Goal: Communication & Community: Answer question/provide support

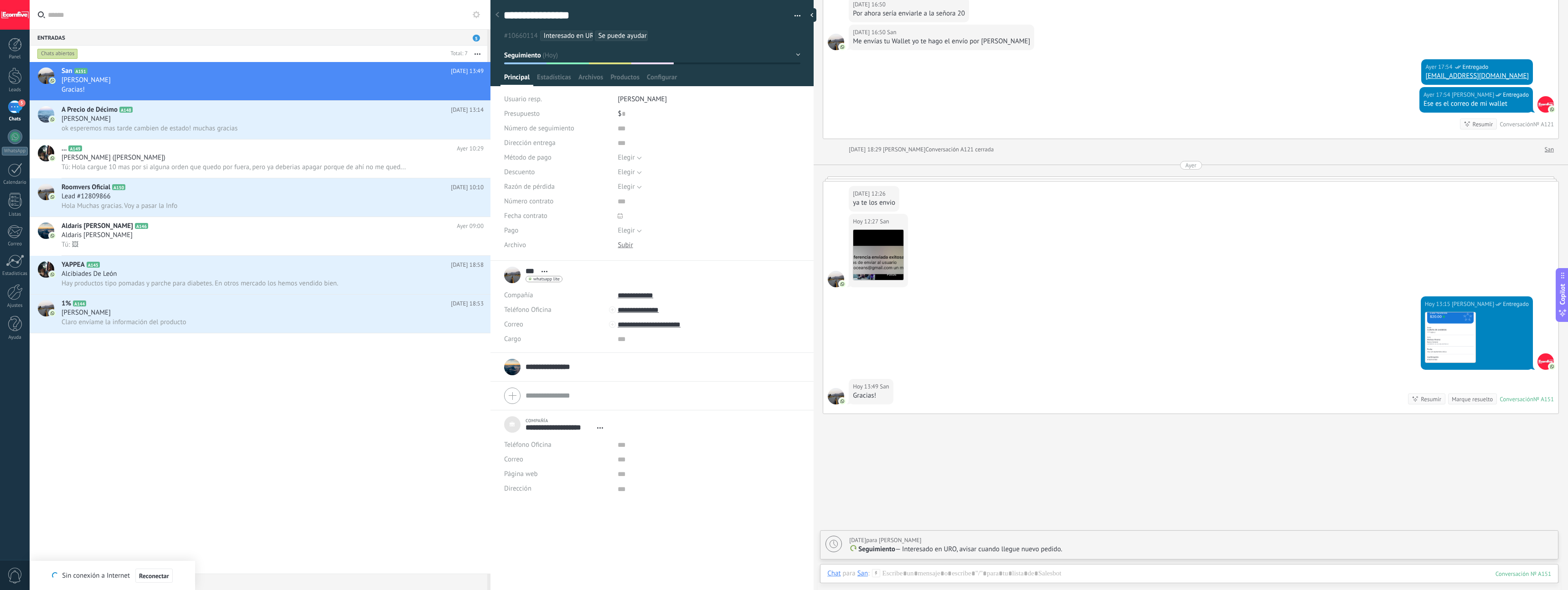
scroll to position [1633, 0]
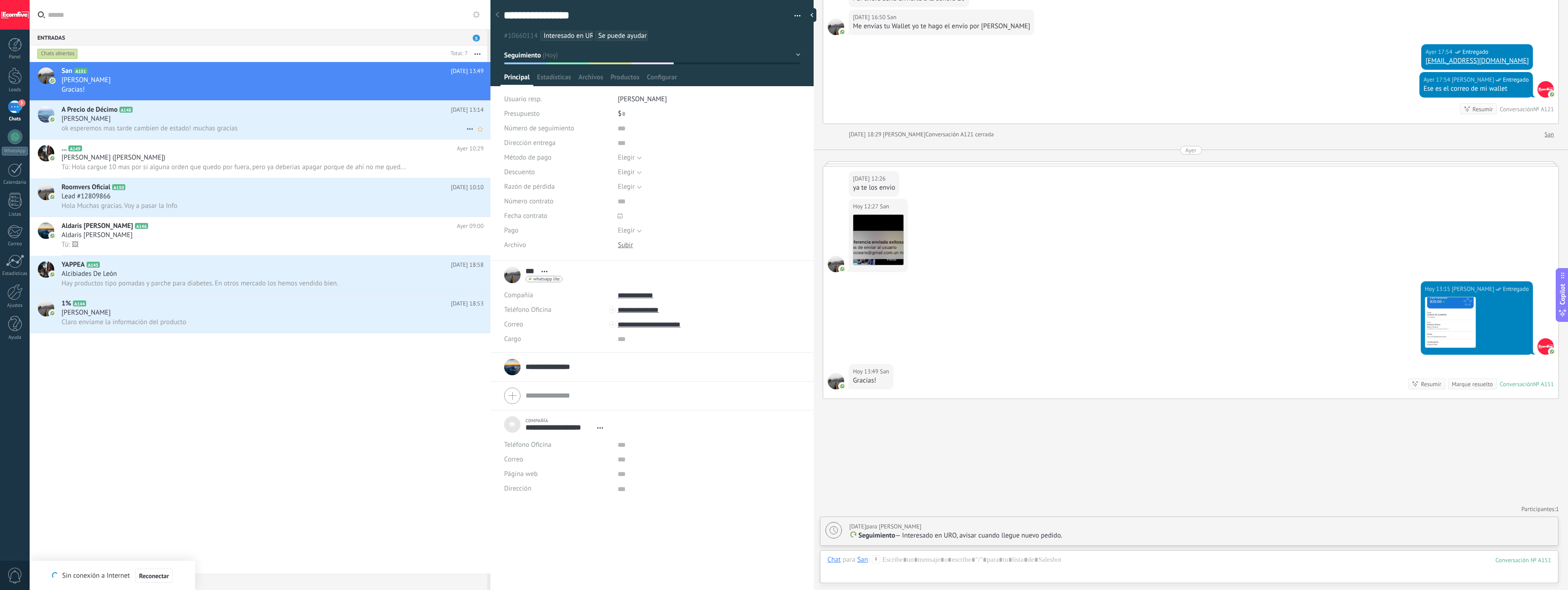
click at [294, 132] on div "ok esperemos mas tarde cambien de estado! muchas gracias" at bounding box center [272, 128] width 422 height 10
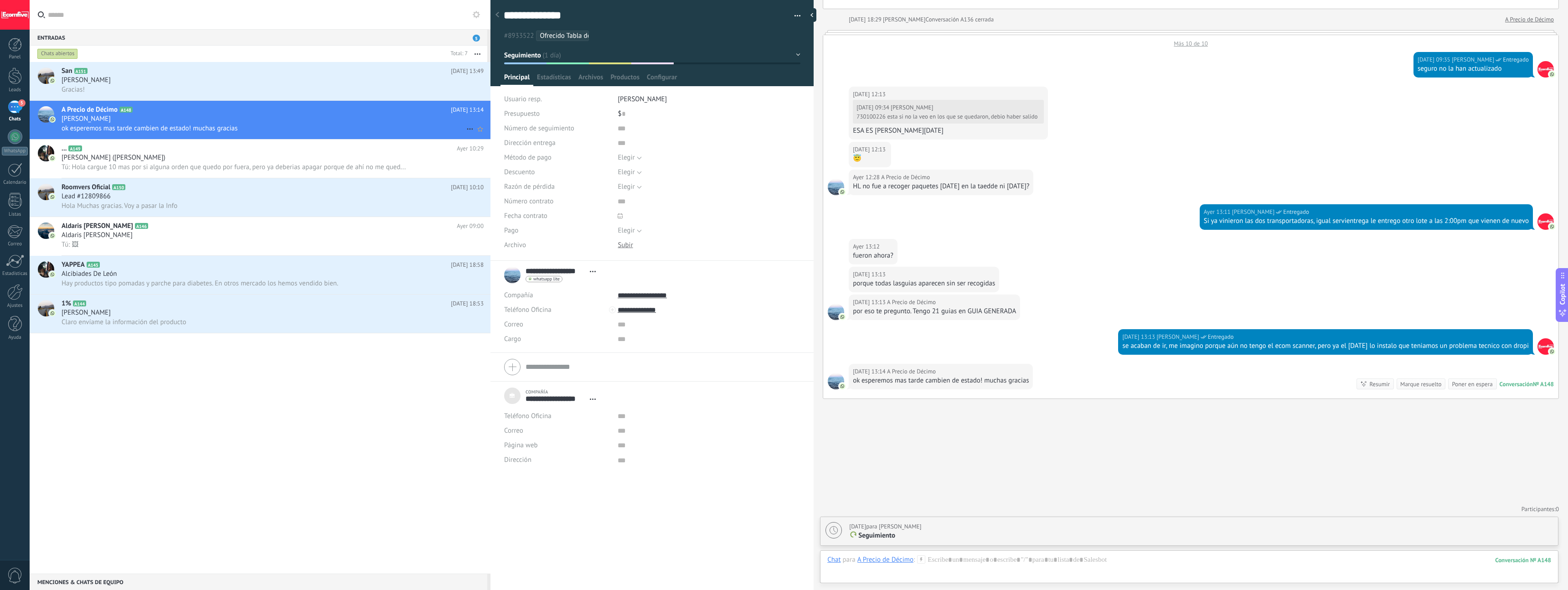
click at [233, 117] on div "[PERSON_NAME]" at bounding box center [272, 119] width 422 height 9
